Goal: Information Seeking & Learning: Find contact information

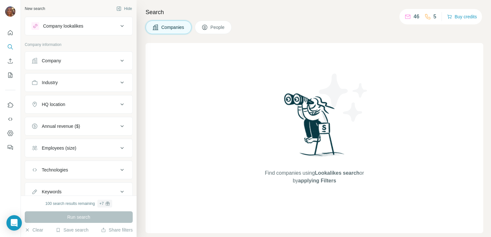
click at [79, 58] on div "Company" at bounding box center [74, 61] width 87 height 6
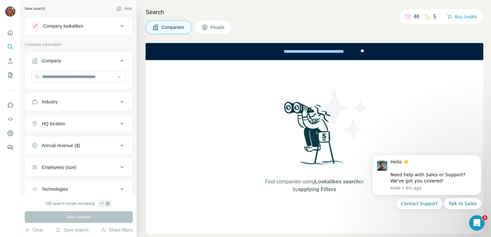
click at [207, 25] on icon at bounding box center [204, 27] width 6 height 6
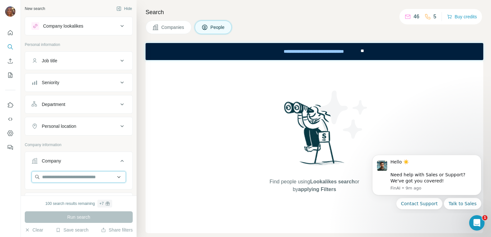
click at [63, 174] on input "text" at bounding box center [78, 177] width 94 height 12
paste input "**********"
type input "**********"
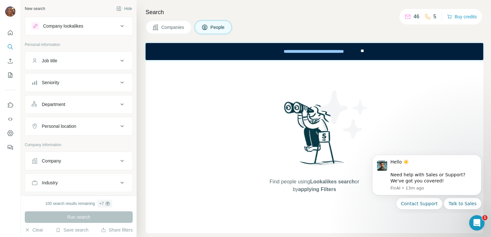
click at [98, 160] on div "Company" at bounding box center [74, 161] width 87 height 6
click at [95, 177] on input "text" at bounding box center [78, 177] width 94 height 12
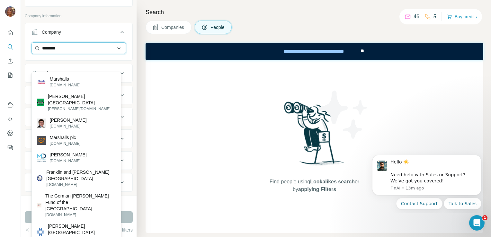
scroll to position [84, 0]
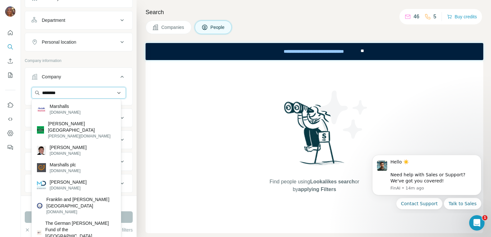
type input "********"
click at [92, 94] on input "********" at bounding box center [78, 93] width 94 height 12
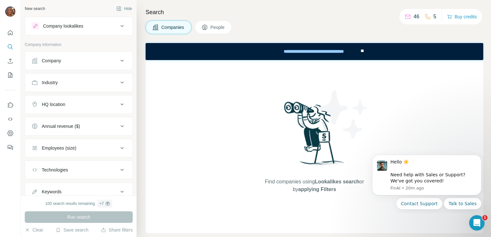
click at [215, 27] on span "People" at bounding box center [217, 27] width 15 height 6
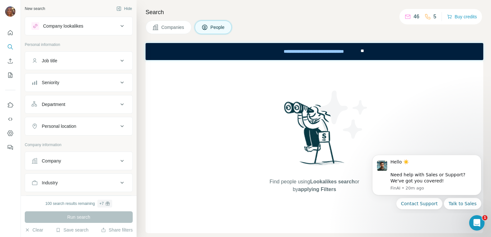
click at [118, 159] on icon at bounding box center [122, 161] width 8 height 8
click at [100, 177] on input "text" at bounding box center [78, 177] width 94 height 12
paste input "****"
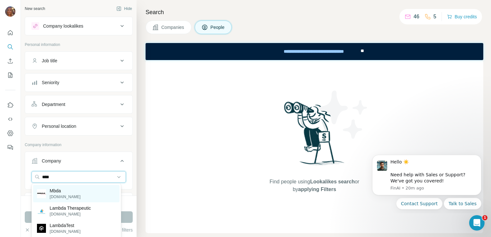
type input "****"
click at [81, 199] on p "mbda-systems.com" at bounding box center [65, 197] width 31 height 6
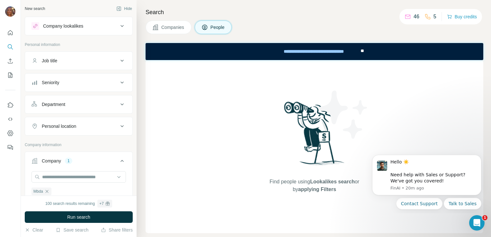
click at [74, 62] on div "Job title" at bounding box center [74, 61] width 87 height 6
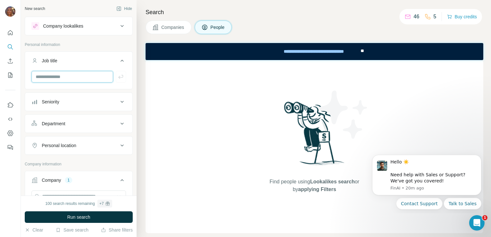
click at [74, 76] on input "text" at bounding box center [72, 77] width 82 height 12
type input "**********"
click at [118, 75] on icon "button" at bounding box center [121, 77] width 6 height 6
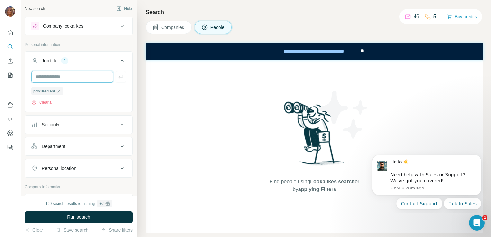
click at [78, 76] on input "text" at bounding box center [72, 77] width 82 height 12
type input "*******"
click at [118, 79] on icon "button" at bounding box center [121, 77] width 6 height 6
click at [100, 78] on input "text" at bounding box center [72, 77] width 82 height 12
type input "**"
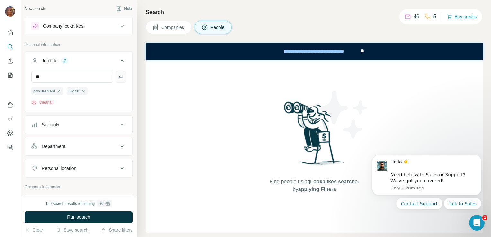
click at [118, 78] on icon "button" at bounding box center [121, 77] width 6 height 6
click at [90, 221] on button "Run search" at bounding box center [79, 217] width 108 height 12
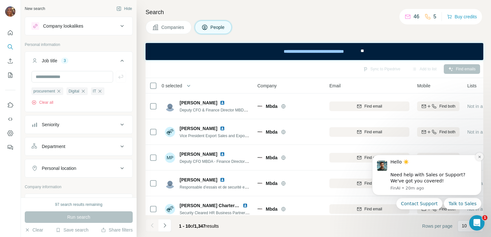
click at [477, 159] on button "Dismiss notification" at bounding box center [479, 157] width 8 height 8
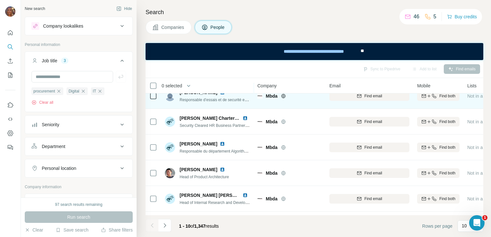
scroll to position [87, 0]
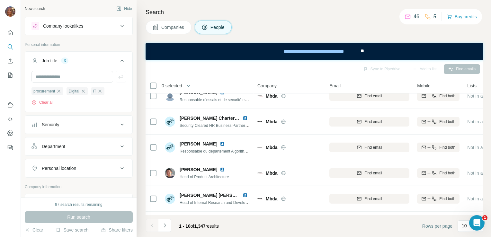
click at [118, 124] on icon at bounding box center [122, 125] width 8 height 8
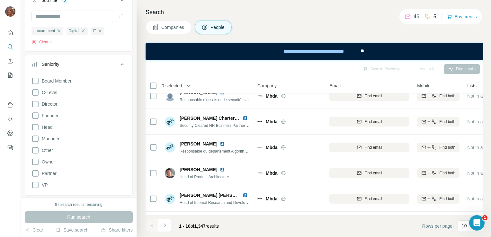
scroll to position [63, 0]
click at [56, 136] on span "Manager" at bounding box center [49, 136] width 20 height 6
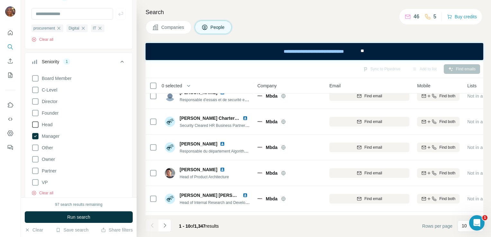
click at [49, 124] on span "Head" at bounding box center [45, 124] width 13 height 6
click at [50, 99] on span "Director" at bounding box center [48, 101] width 18 height 6
click at [94, 215] on button "Run search" at bounding box center [79, 217] width 108 height 12
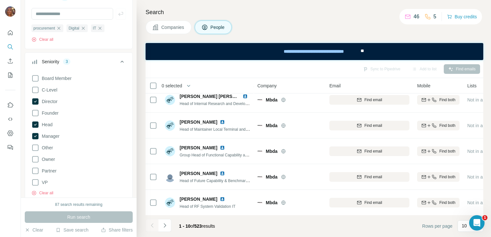
scroll to position [138, 0]
click at [162, 228] on icon "Navigate to next page" at bounding box center [165, 225] width 6 height 6
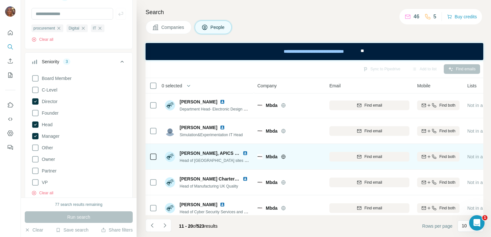
scroll to position [0, 0]
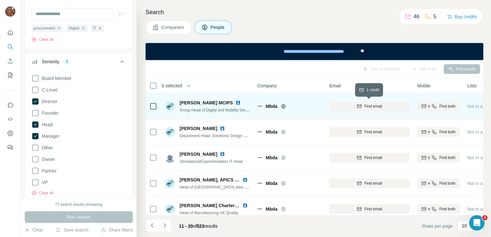
click at [341, 106] on div "Find email" at bounding box center [369, 106] width 80 height 6
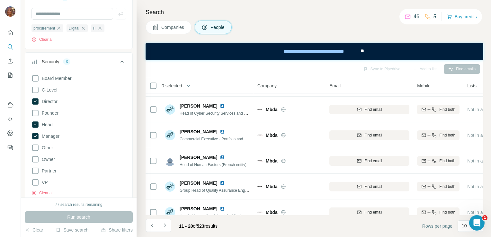
scroll to position [138, 0]
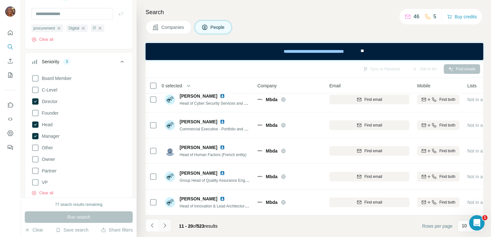
click at [164, 225] on icon "Navigate to next page" at bounding box center [165, 225] width 6 height 6
click at [168, 225] on button "Navigate to next page" at bounding box center [164, 225] width 13 height 13
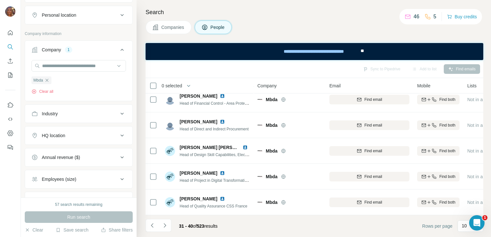
scroll to position [285, 0]
click at [48, 81] on icon "button" at bounding box center [46, 79] width 5 height 5
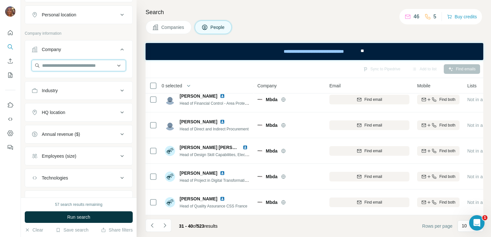
click at [64, 66] on input "text" at bounding box center [78, 66] width 94 height 12
paste input "*********"
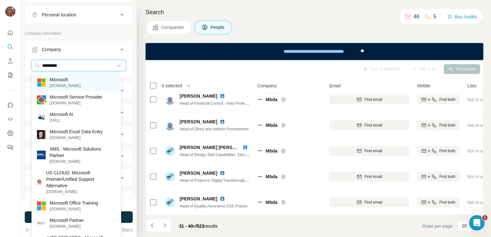
type input "*********"
click at [65, 82] on p "Microsoft" at bounding box center [65, 79] width 31 height 6
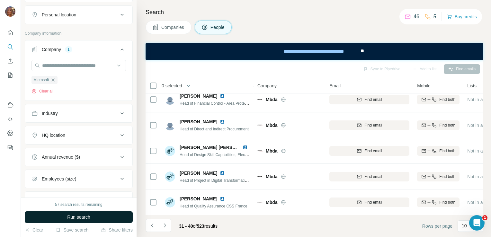
click at [68, 217] on span "Run search" at bounding box center [78, 217] width 23 height 6
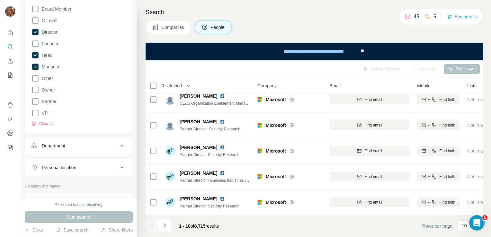
scroll to position [131, 0]
click at [165, 228] on icon "Navigate to next page" at bounding box center [165, 225] width 6 height 6
click at [166, 227] on icon "Navigate to next page" at bounding box center [165, 225] width 6 height 6
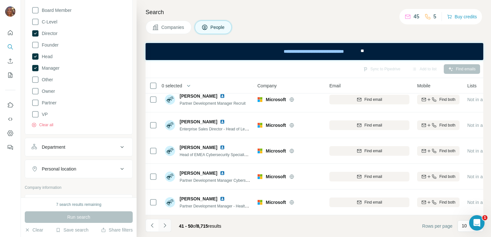
click at [168, 226] on button "Navigate to next page" at bounding box center [164, 225] width 13 height 13
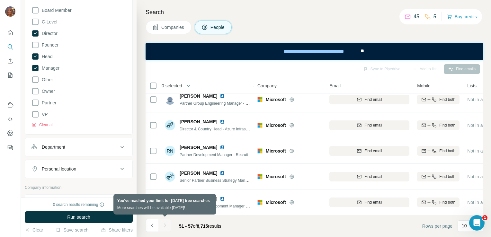
scroll to position [61, 0]
click at [168, 226] on div at bounding box center [164, 225] width 13 height 13
click at [163, 225] on div at bounding box center [164, 225] width 13 height 13
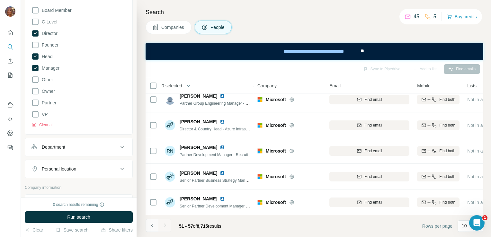
click at [149, 226] on icon "Navigate to previous page" at bounding box center [152, 225] width 6 height 6
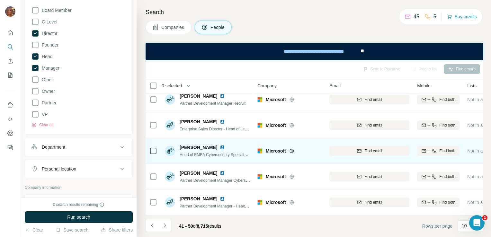
scroll to position [0, 0]
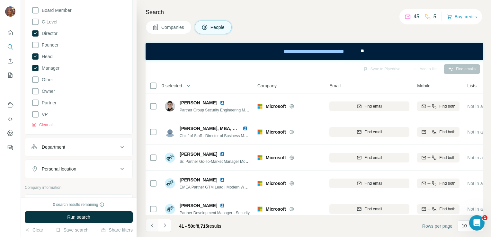
click at [150, 229] on button "Navigate to previous page" at bounding box center [152, 225] width 13 height 13
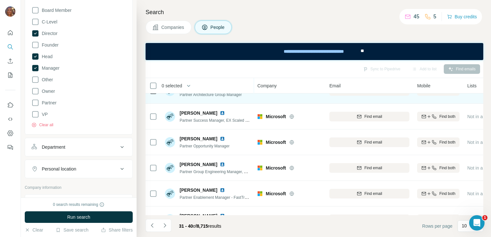
scroll to position [138, 0]
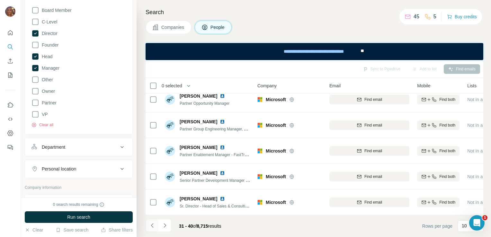
click at [149, 228] on icon "Navigate to previous page" at bounding box center [152, 225] width 6 height 6
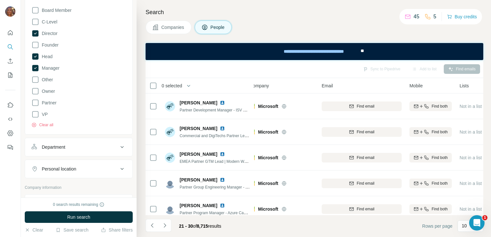
scroll to position [0, 10]
click at [151, 230] on button "Navigate to previous page" at bounding box center [152, 225] width 13 height 13
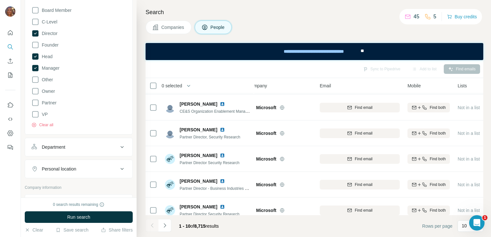
scroll to position [138, 10]
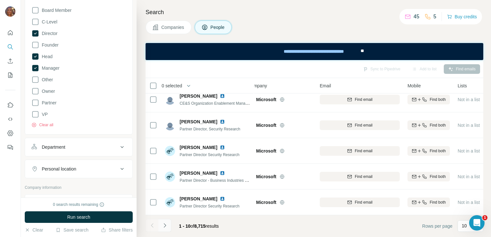
click at [162, 227] on icon "Navigate to next page" at bounding box center [165, 225] width 6 height 6
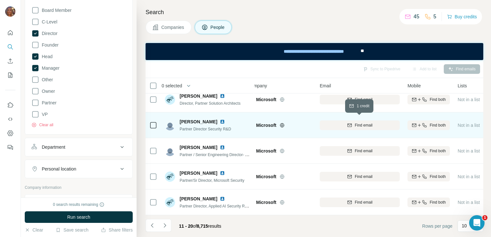
click at [371, 124] on span "Find email" at bounding box center [364, 125] width 18 height 6
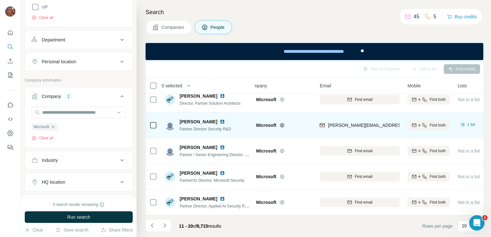
scroll to position [239, 0]
click at [54, 127] on icon "button" at bounding box center [52, 126] width 3 height 3
click at [61, 113] on input "text" at bounding box center [78, 112] width 94 height 12
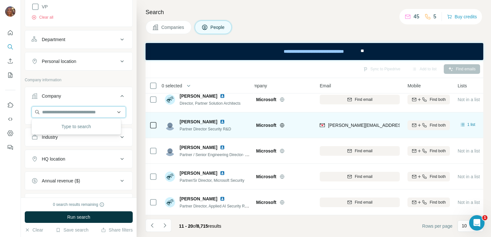
paste input "*********"
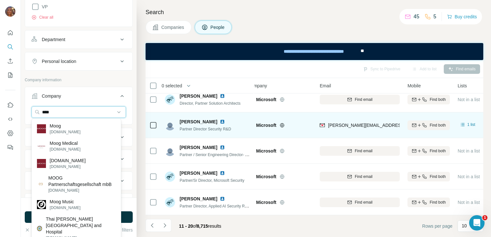
type input "****"
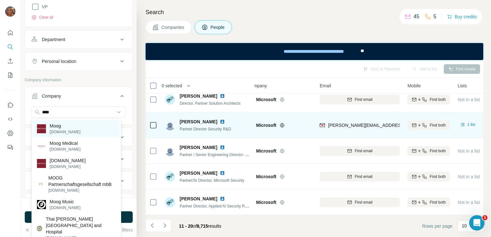
click at [80, 129] on div "Moog moog.com" at bounding box center [76, 128] width 86 height 17
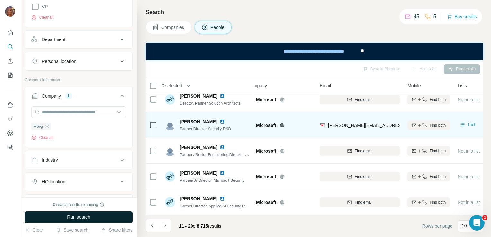
click at [83, 222] on button "Run search" at bounding box center [79, 217] width 108 height 12
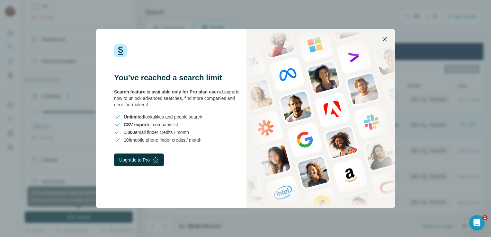
click at [387, 37] on icon "button" at bounding box center [385, 39] width 8 height 8
